Goal: Navigation & Orientation: Find specific page/section

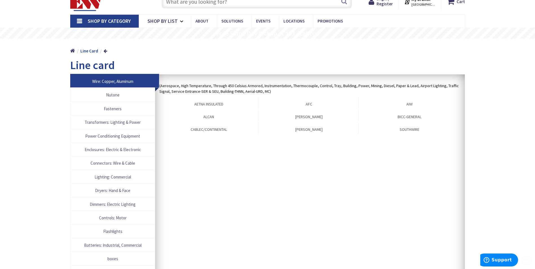
scroll to position [56, 0]
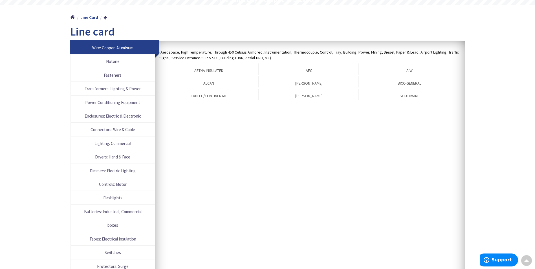
click at [107, 62] on span "Nutone" at bounding box center [113, 62] width 78 height 8
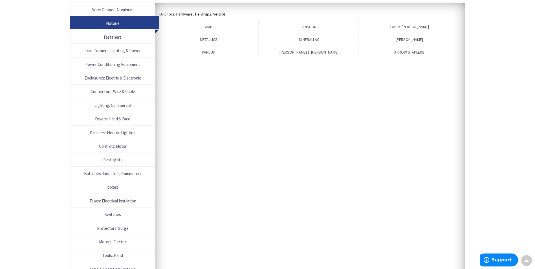
scroll to position [97, 0]
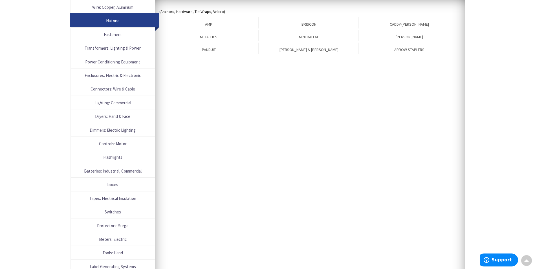
click at [113, 37] on span "Fasteners" at bounding box center [113, 35] width 78 height 8
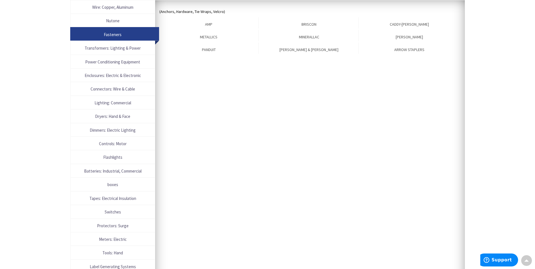
click at [115, 46] on span "Transformers: Lighting & Power" at bounding box center [113, 48] width 78 height 8
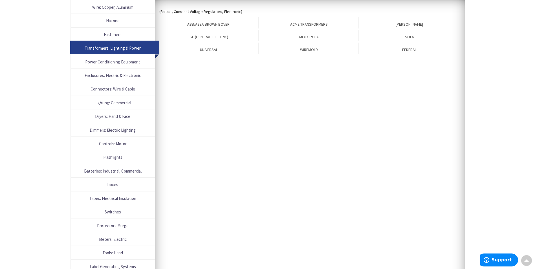
click at [109, 63] on span "Power Conditioning Equipment" at bounding box center [113, 62] width 78 height 8
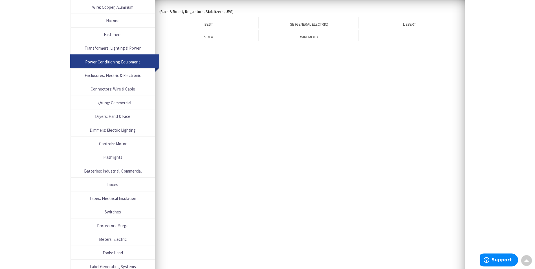
click at [109, 76] on span "Enclosures: Electric & Electronic" at bounding box center [113, 76] width 78 height 8
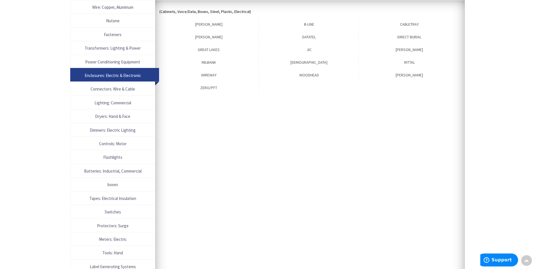
click at [116, 102] on span "Lighting: Commercial" at bounding box center [113, 103] width 78 height 8
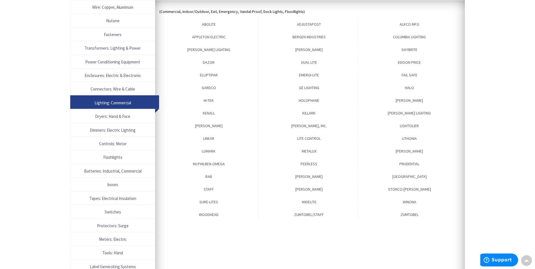
click at [126, 121] on link "Dryers: Hand & Face" at bounding box center [113, 116] width 84 height 13
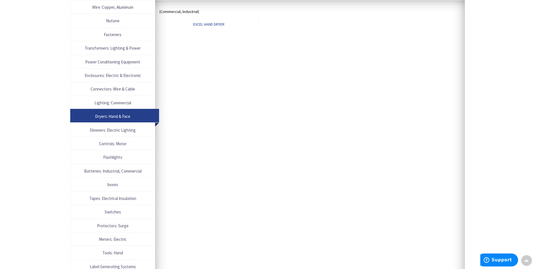
click at [219, 25] on link "EXCEL HAND DRYER" at bounding box center [208, 22] width 99 height 11
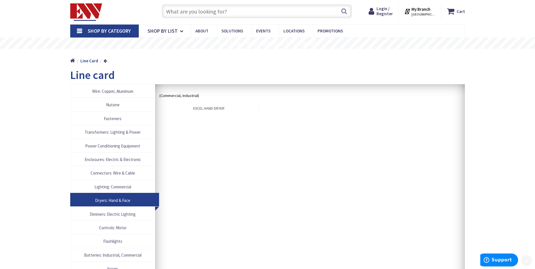
scroll to position [0, 0]
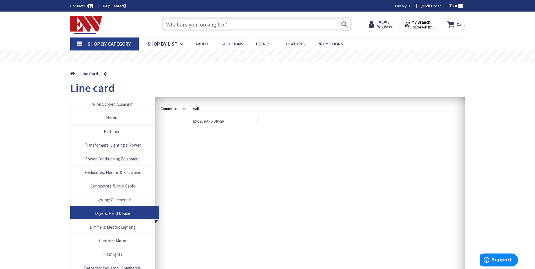
click at [89, 76] on strong "Line Card" at bounding box center [89, 73] width 18 height 5
